Goal: Information Seeking & Learning: Learn about a topic

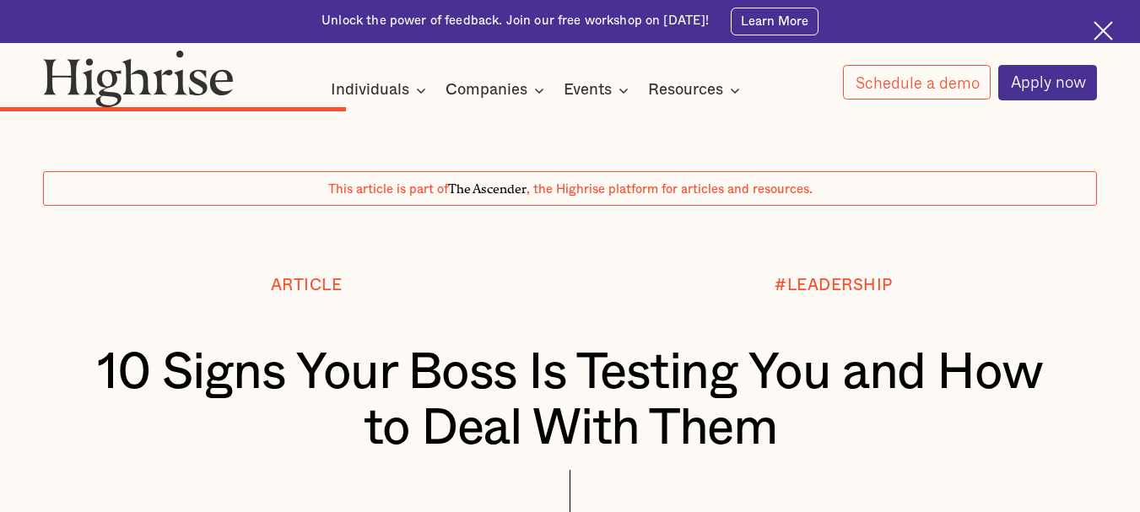
scroll to position [4359, 0]
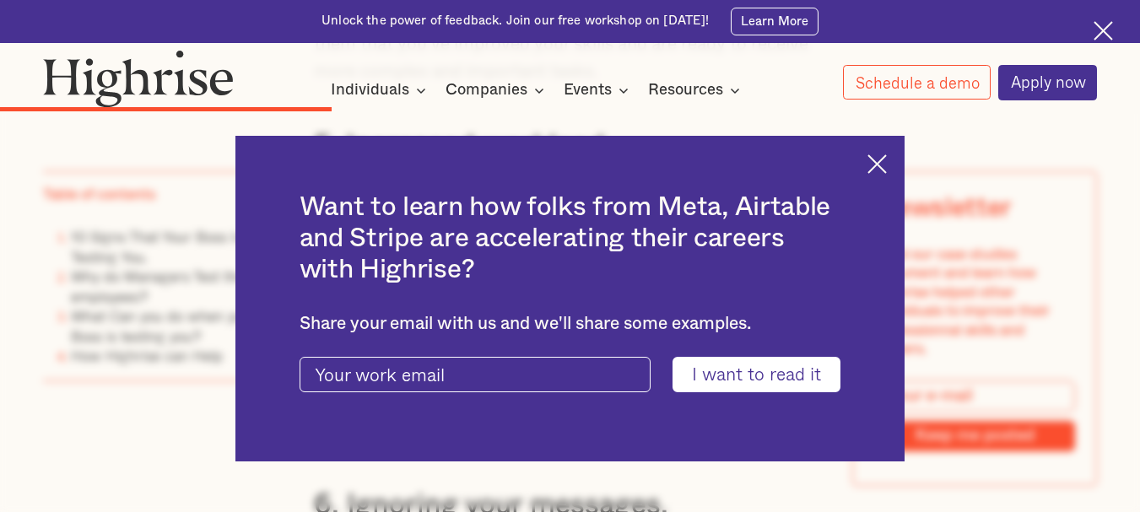
click at [882, 152] on div "Want to learn how folks from Meta, Airtable and Stripe are accelerating their c…" at bounding box center [571, 299] width 670 height 327
click at [882, 161] on img at bounding box center [877, 163] width 19 height 19
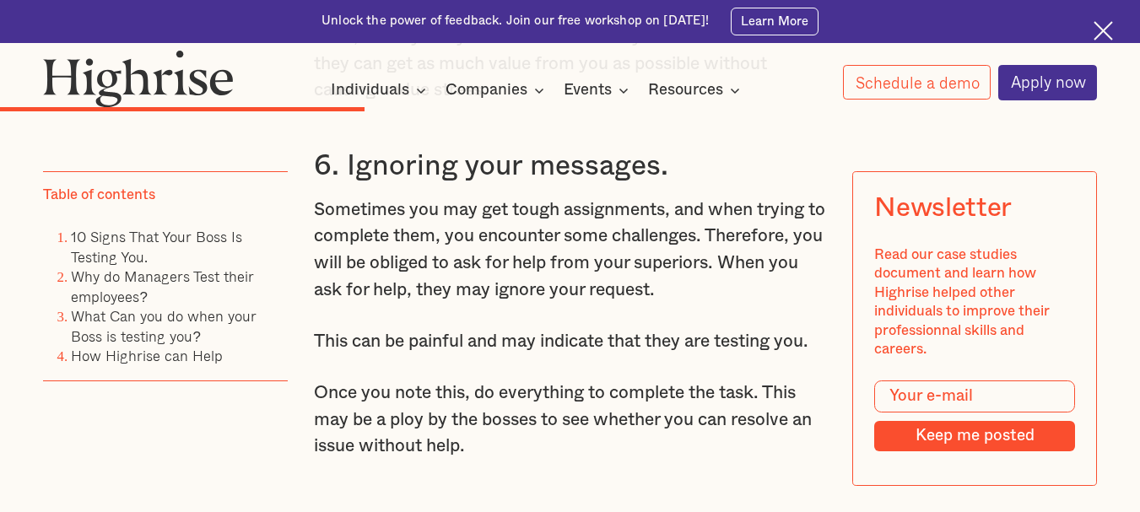
scroll to position [4781, 0]
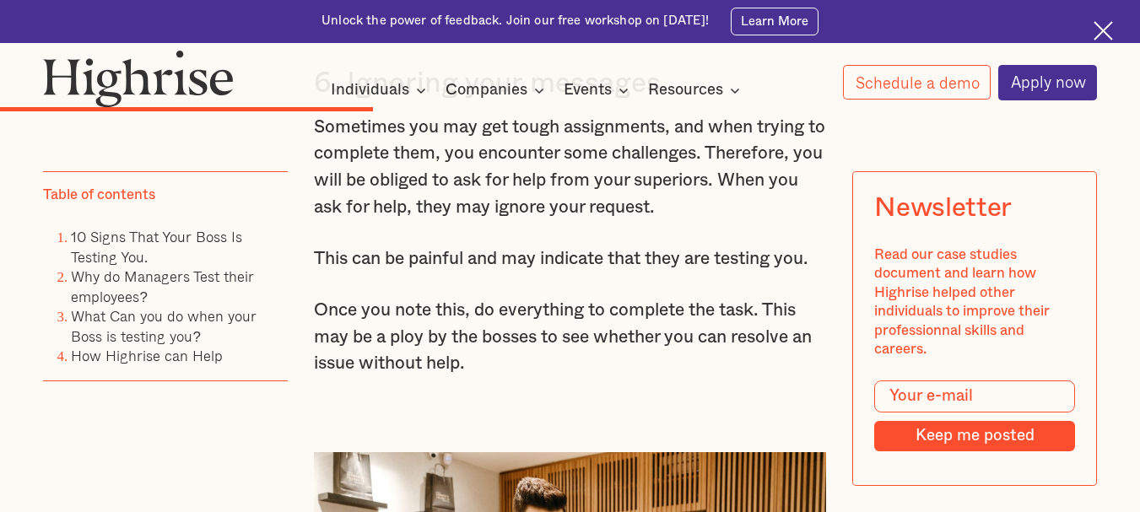
click at [1109, 30] on img at bounding box center [1103, 30] width 19 height 19
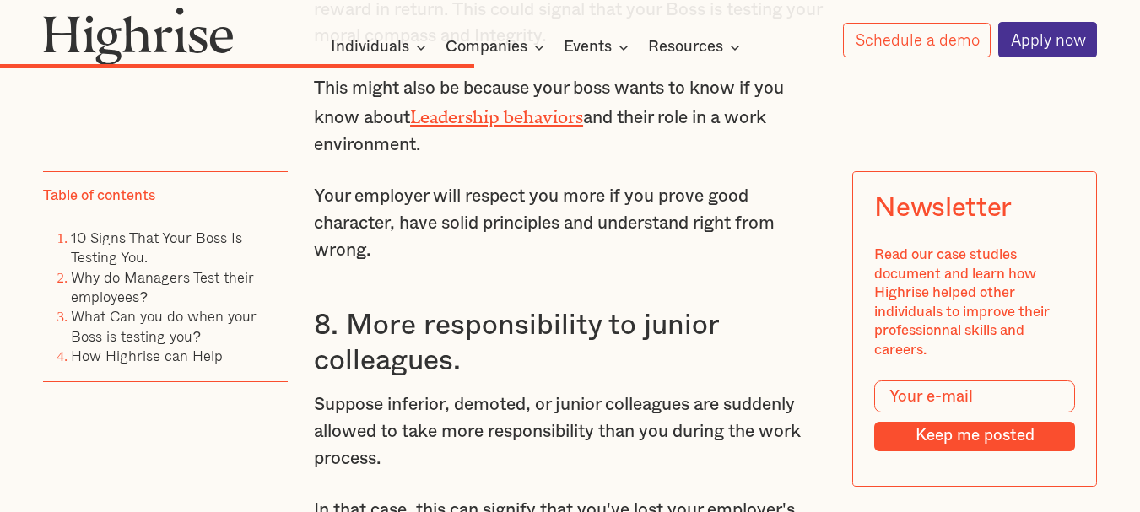
scroll to position [5751, 0]
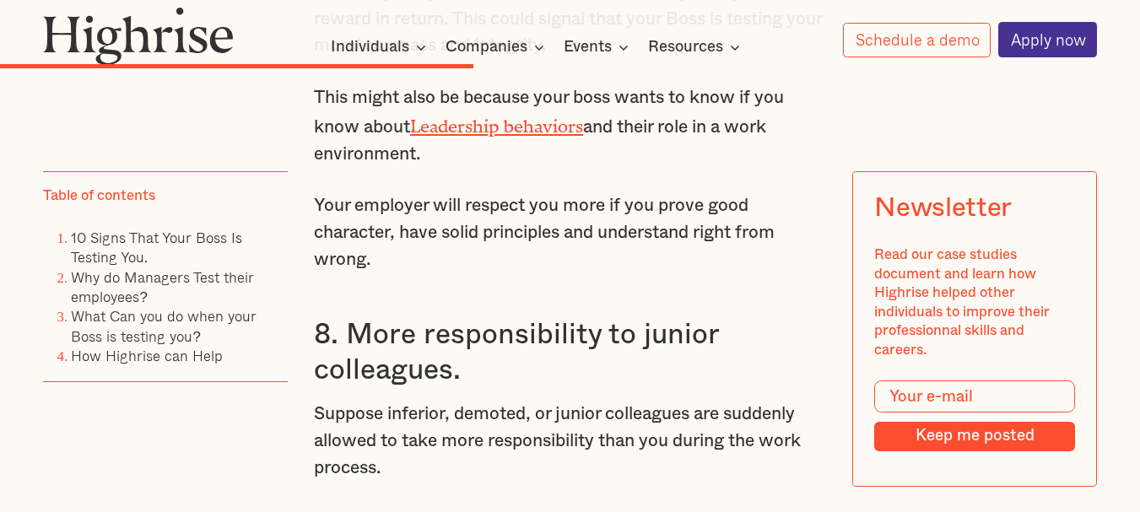
click at [521, 127] on link "Leadership behaviors" at bounding box center [496, 121] width 173 height 11
click at [477, 127] on link "Leadership behaviors" at bounding box center [496, 121] width 173 height 11
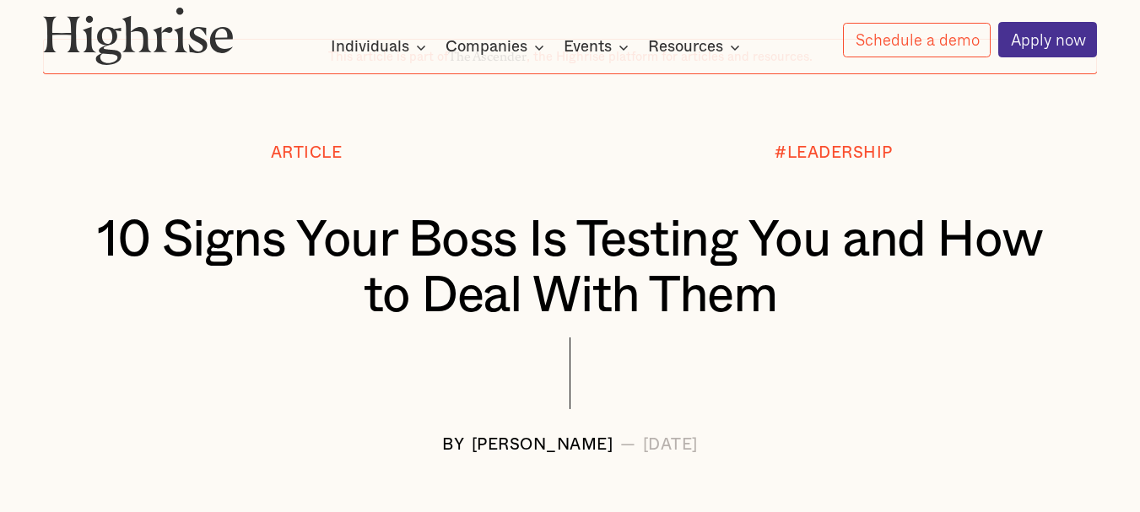
scroll to position [0, 0]
